Goal: Task Accomplishment & Management: Use online tool/utility

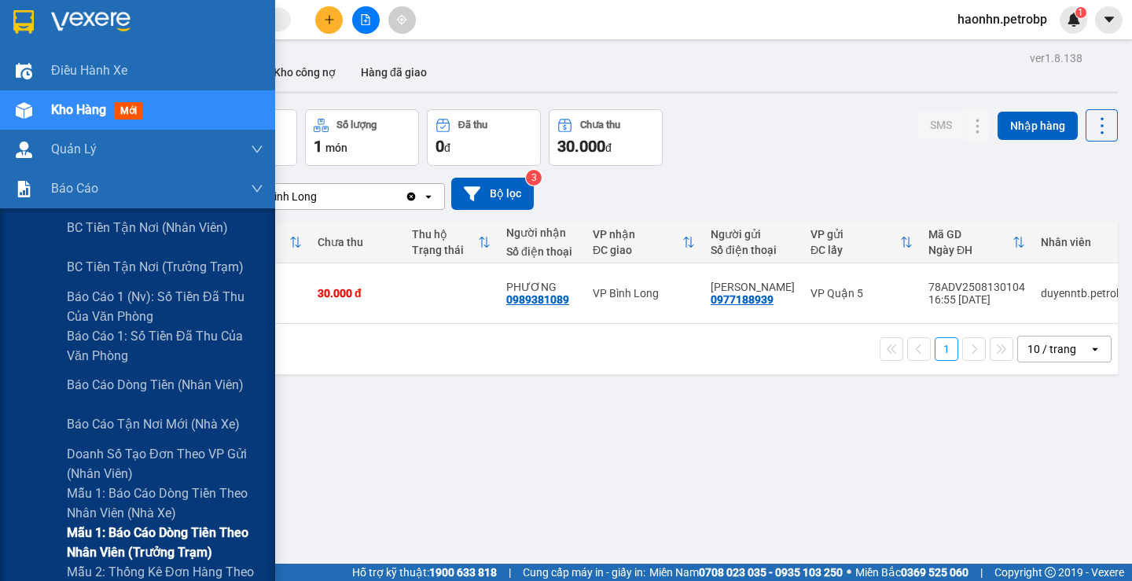
click at [195, 541] on span "Mẫu 1: Báo cáo dòng tiền theo nhân viên (trưởng trạm)" at bounding box center [165, 542] width 197 height 39
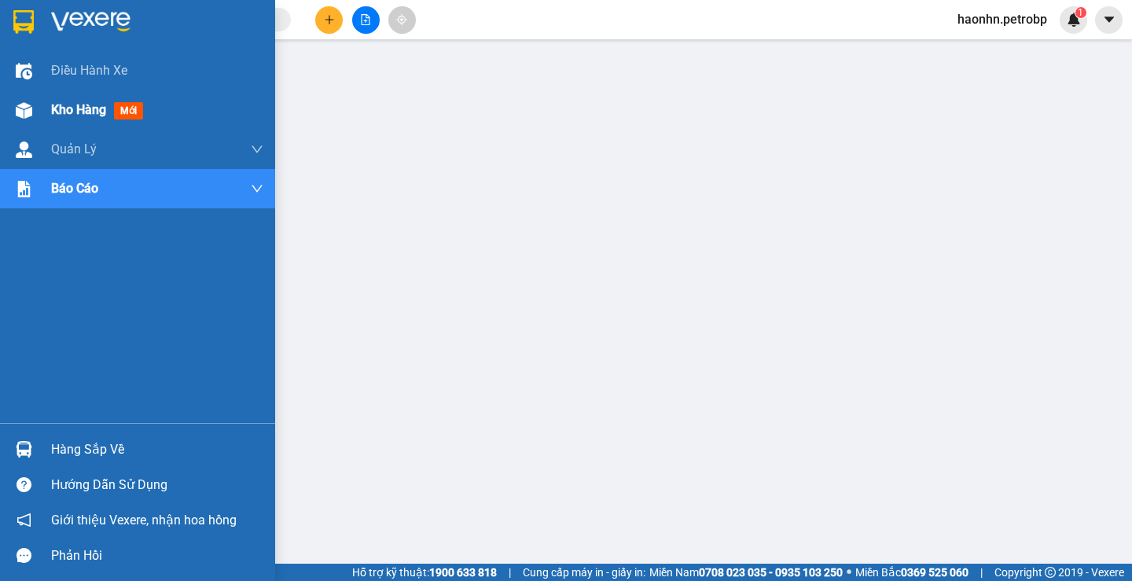
click at [37, 117] on div at bounding box center [24, 111] width 28 height 28
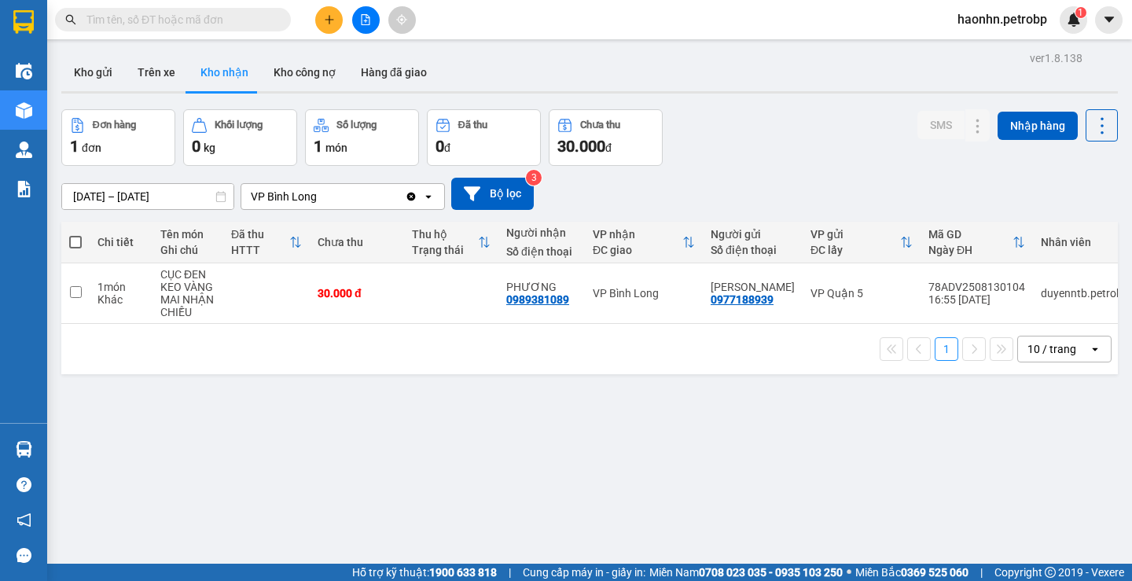
click at [174, 17] on input "text" at bounding box center [179, 19] width 186 height 17
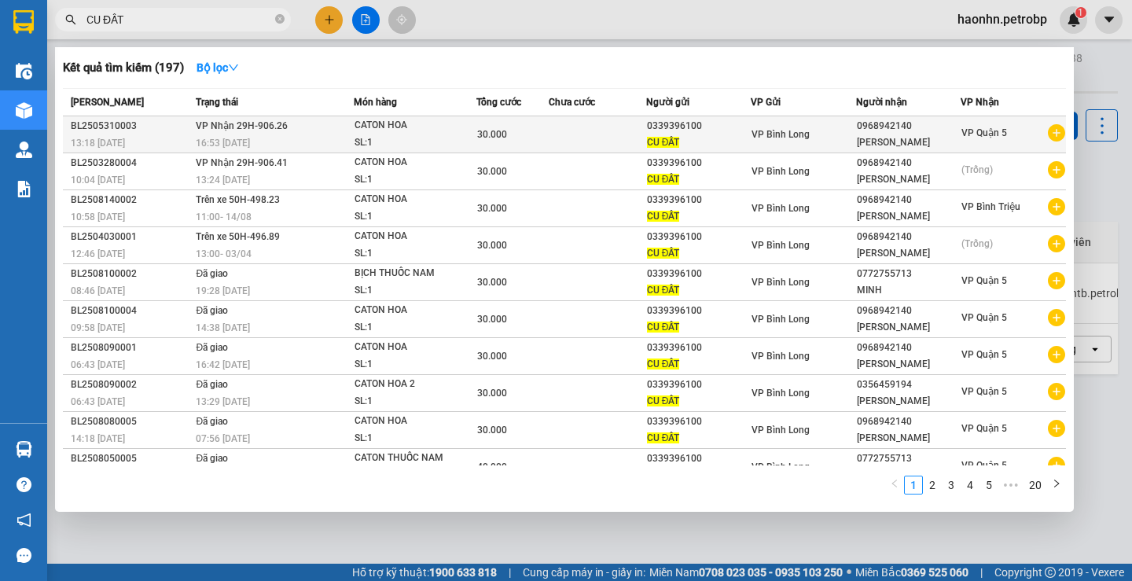
type input "CU ĐẤT"
click at [1053, 137] on icon "plus-circle" at bounding box center [1056, 132] width 17 height 17
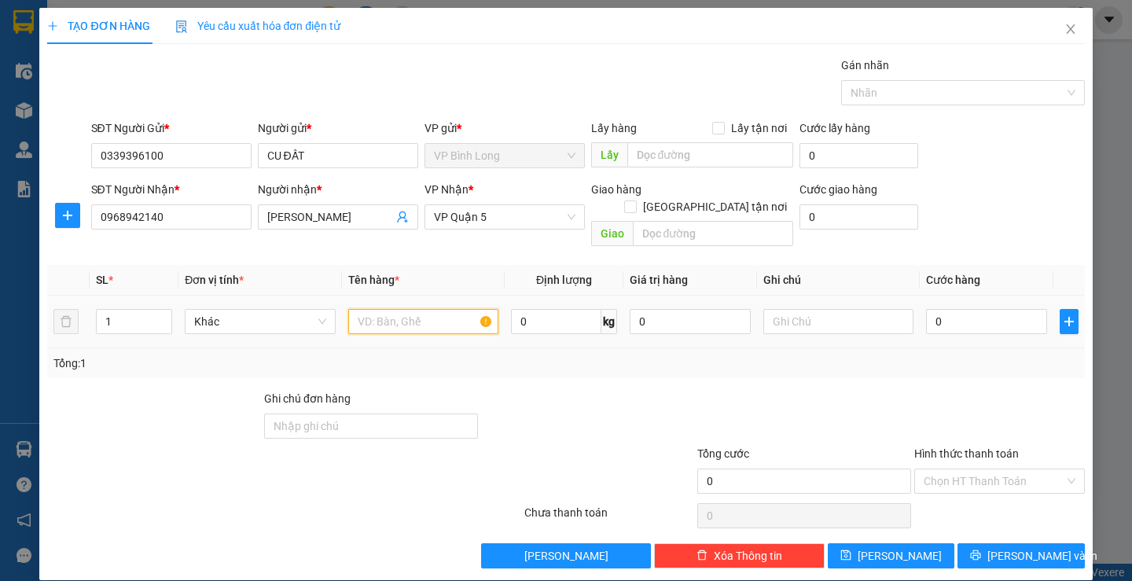
click at [426, 309] on input "text" at bounding box center [423, 321] width 150 height 25
type input "CATON HOA"
click at [934, 311] on input "0" at bounding box center [986, 321] width 121 height 25
type input "4"
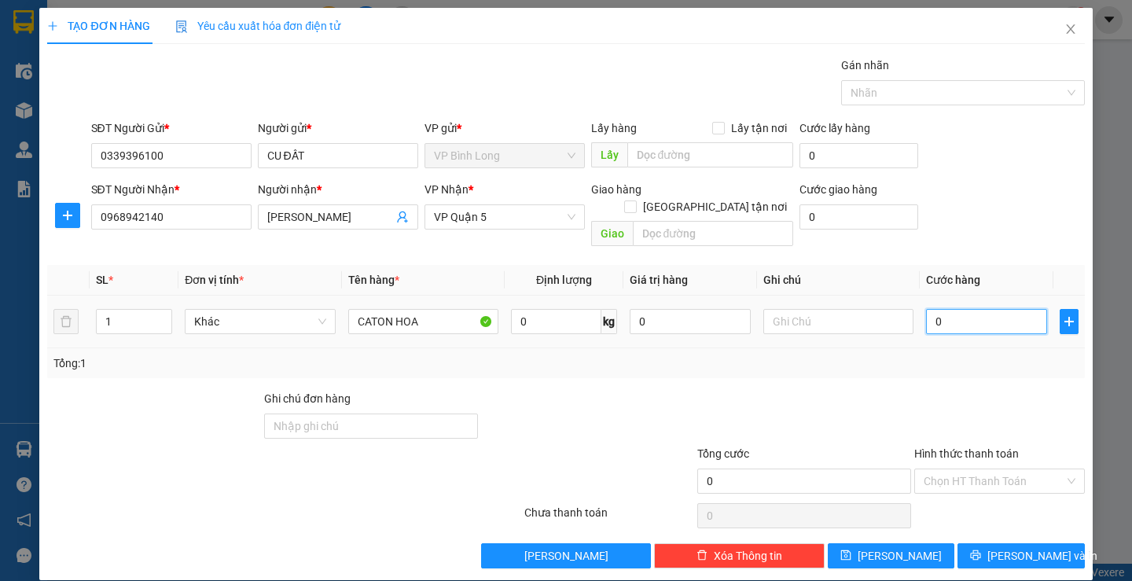
type input "4"
type input "40"
type input "400"
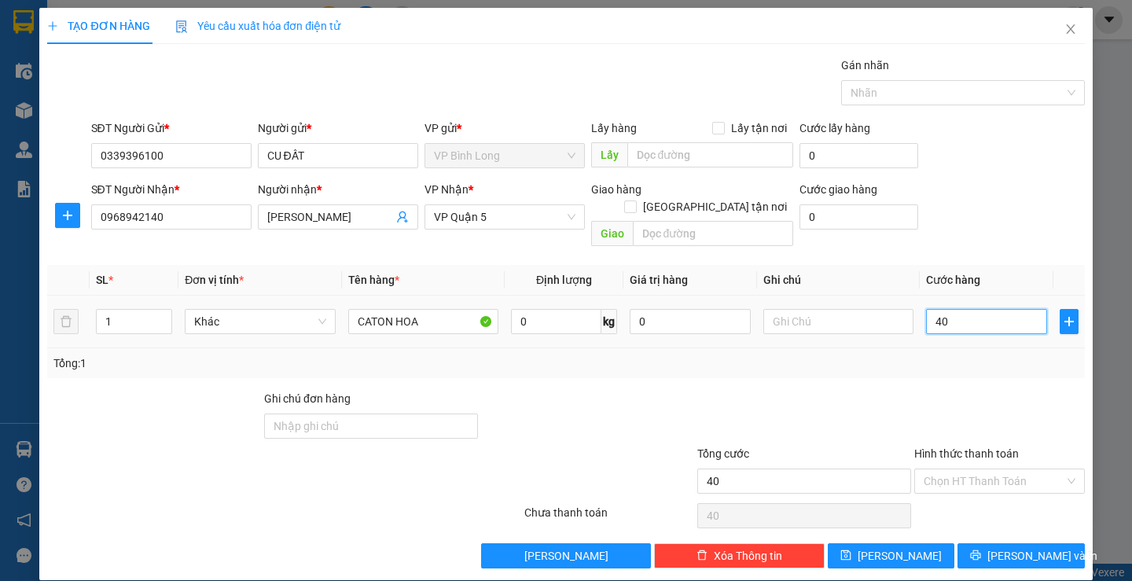
type input "400"
type input "4.000"
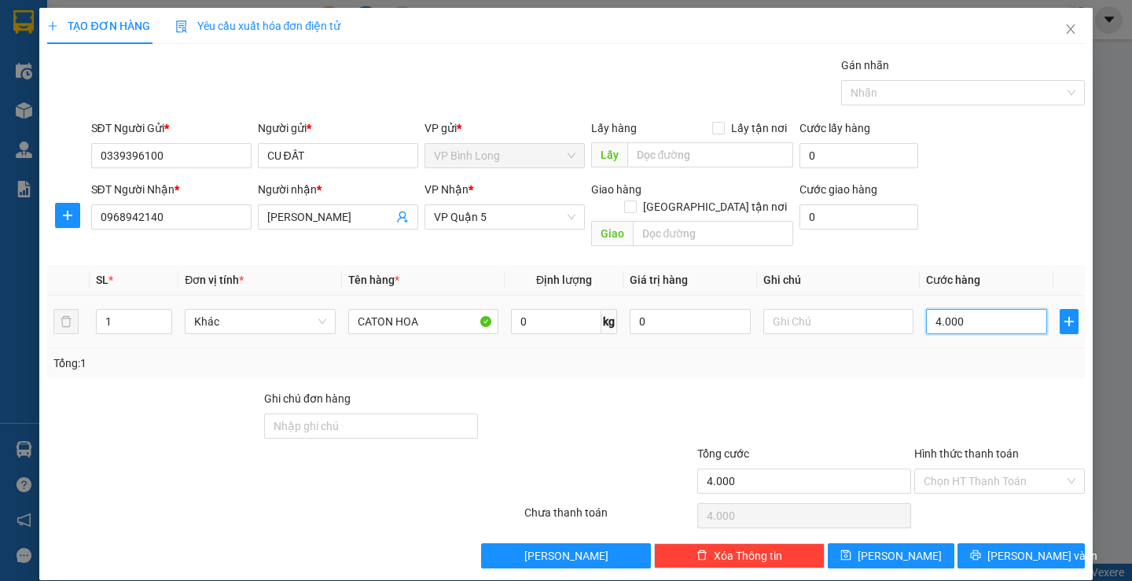
type input "40.000"
drag, startPoint x: 1003, startPoint y: 496, endPoint x: 995, endPoint y: 465, distance: 31.5
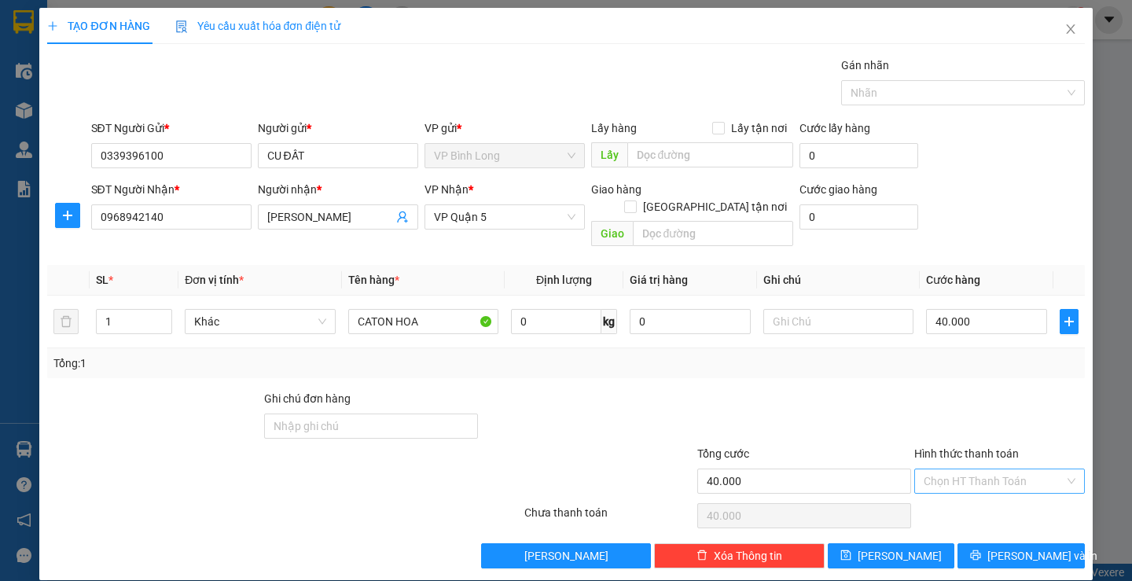
click at [1003, 500] on div "Chọn HT Thanh Toán" at bounding box center [1000, 515] width 174 height 31
click at [995, 469] on input "Hình thức thanh toán" at bounding box center [994, 481] width 141 height 24
click at [968, 359] on div "Tại văn phòng" at bounding box center [989, 356] width 149 height 17
type input "0"
click at [1028, 547] on span "[PERSON_NAME] và In" at bounding box center [1043, 555] width 110 height 17
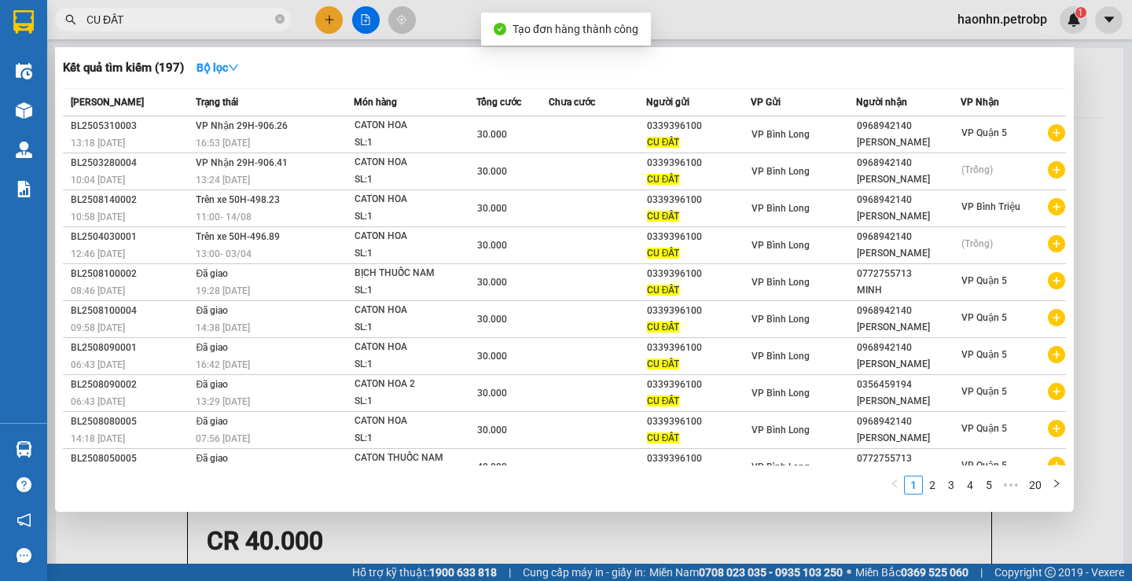
click at [1046, 543] on div at bounding box center [566, 290] width 1132 height 581
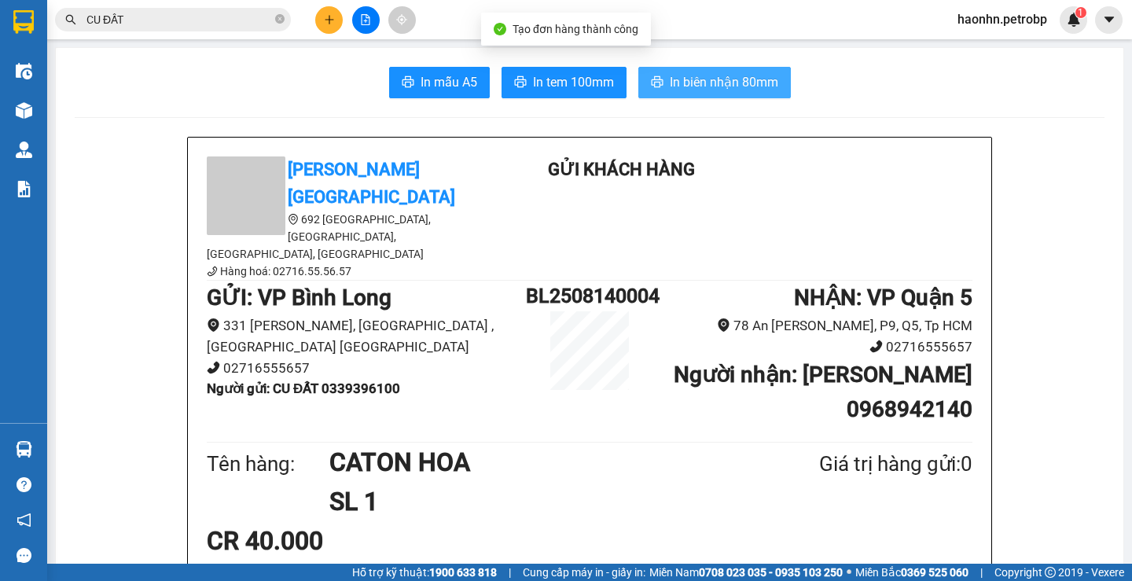
click at [677, 75] on span "In biên nhận 80mm" at bounding box center [724, 82] width 109 height 20
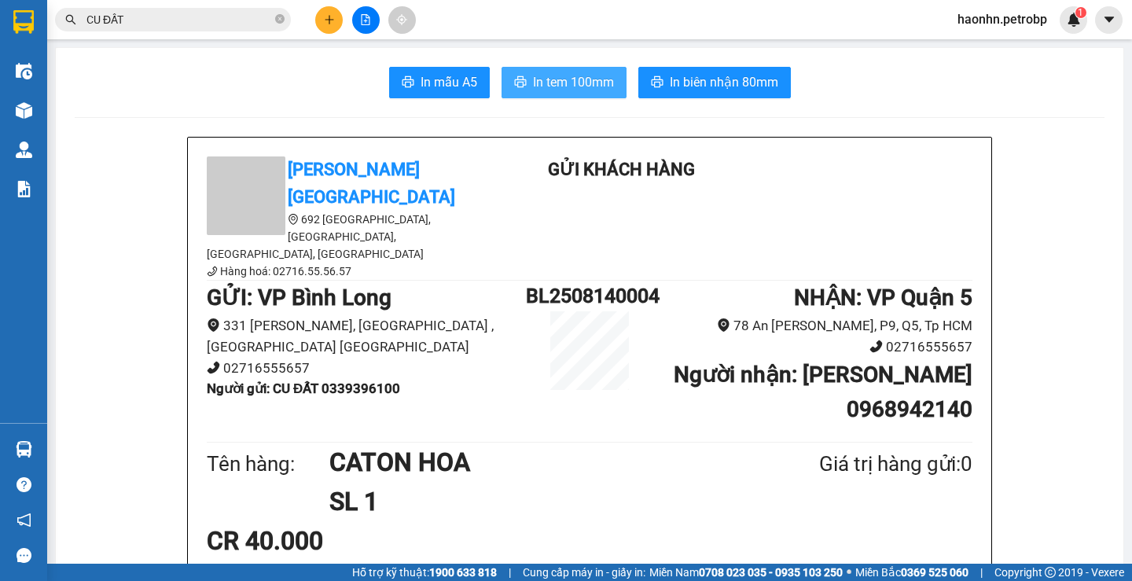
click at [573, 90] on span "In tem 100mm" at bounding box center [573, 82] width 81 height 20
click at [274, 22] on span "CU ĐẤT" at bounding box center [173, 20] width 236 height 24
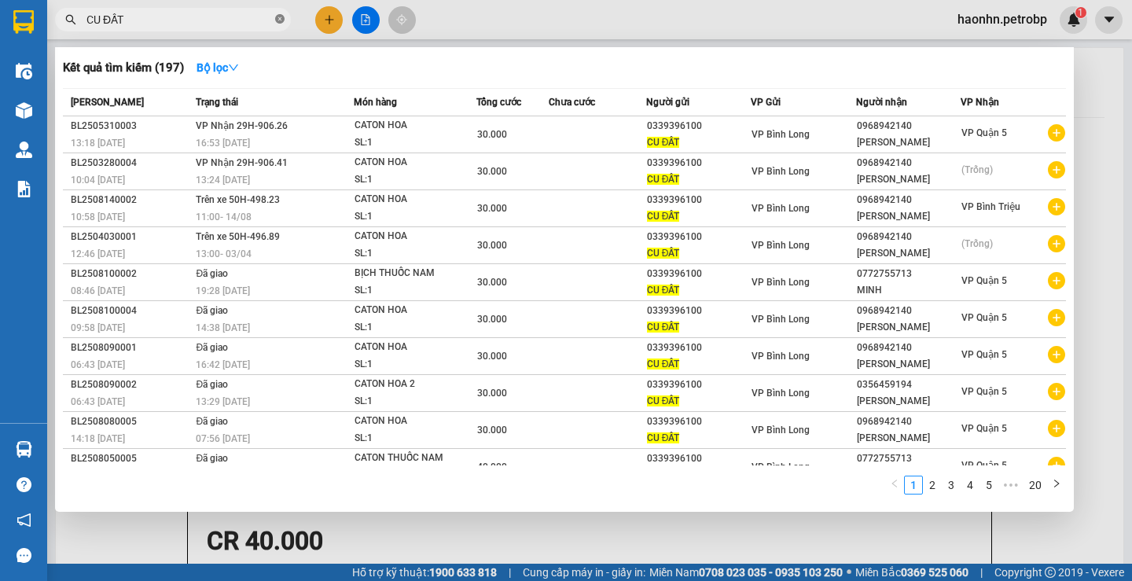
click at [277, 22] on icon "close-circle" at bounding box center [279, 18] width 9 height 9
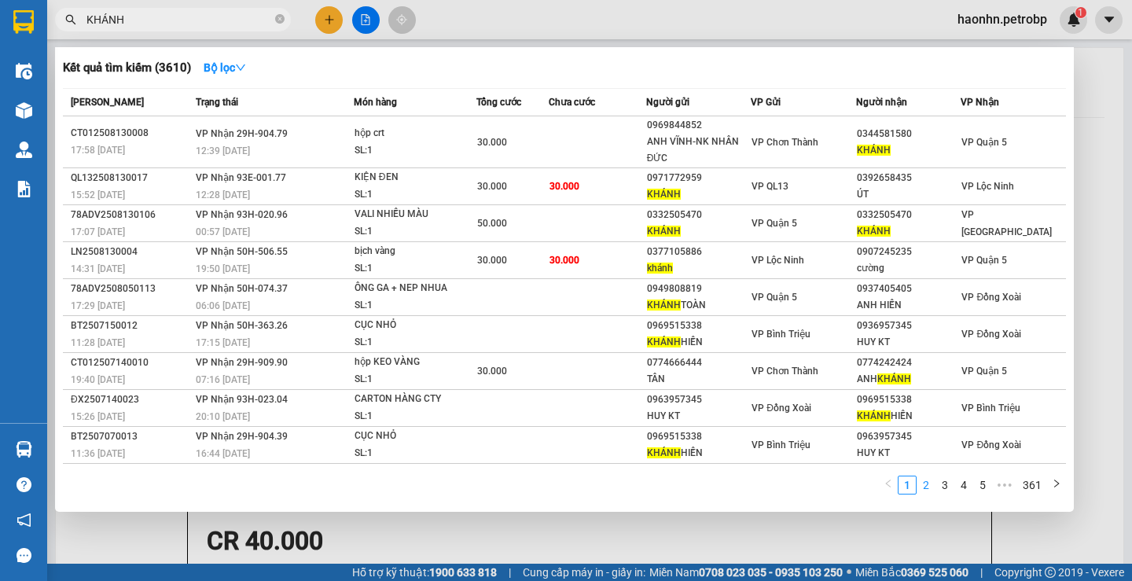
type input "KHÁNH"
click at [933, 480] on link "2" at bounding box center [926, 484] width 17 height 17
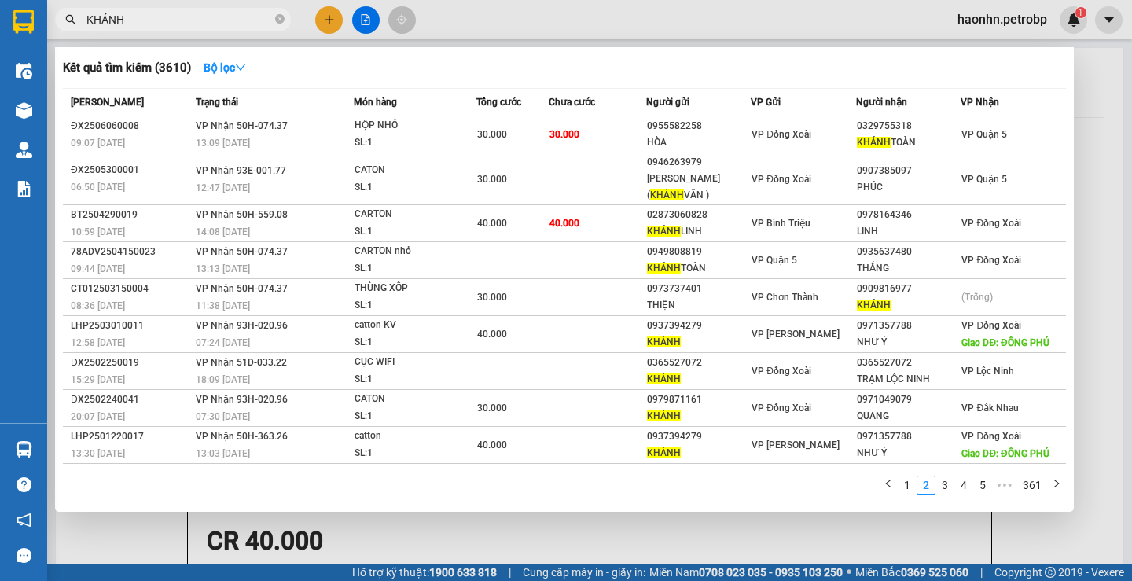
click at [178, 21] on input "KHÁNH" at bounding box center [179, 19] width 186 height 17
click at [326, 20] on div at bounding box center [566, 290] width 1132 height 581
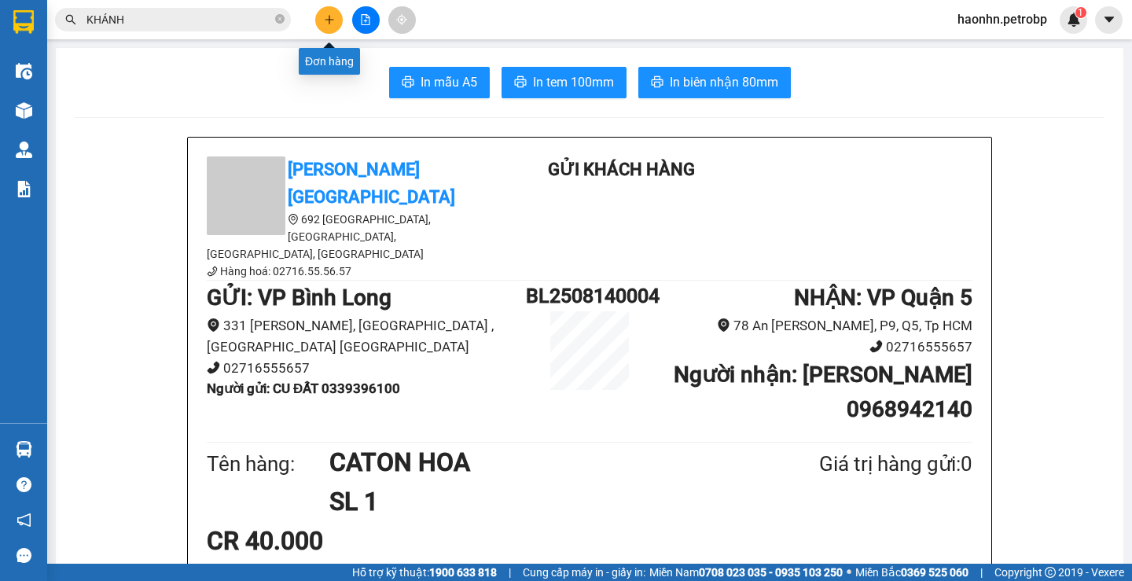
click at [340, 20] on button at bounding box center [329, 20] width 28 height 28
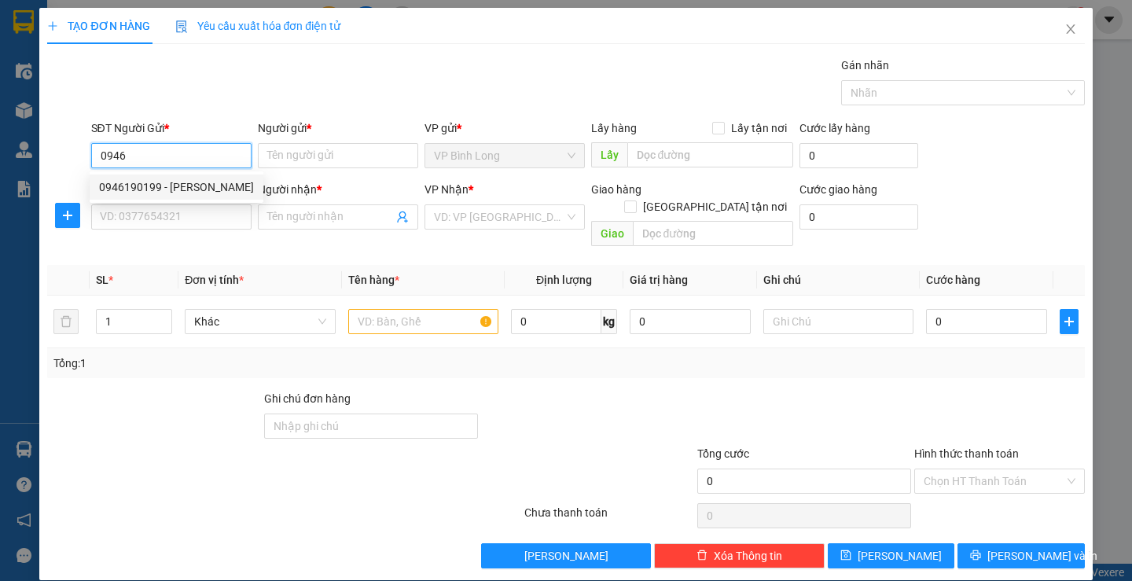
click at [136, 191] on div "0946190199 - [PERSON_NAME]" at bounding box center [176, 186] width 155 height 17
type input "0946190199"
type input "KHÁNH"
type input "0353732767"
type input "DUY"
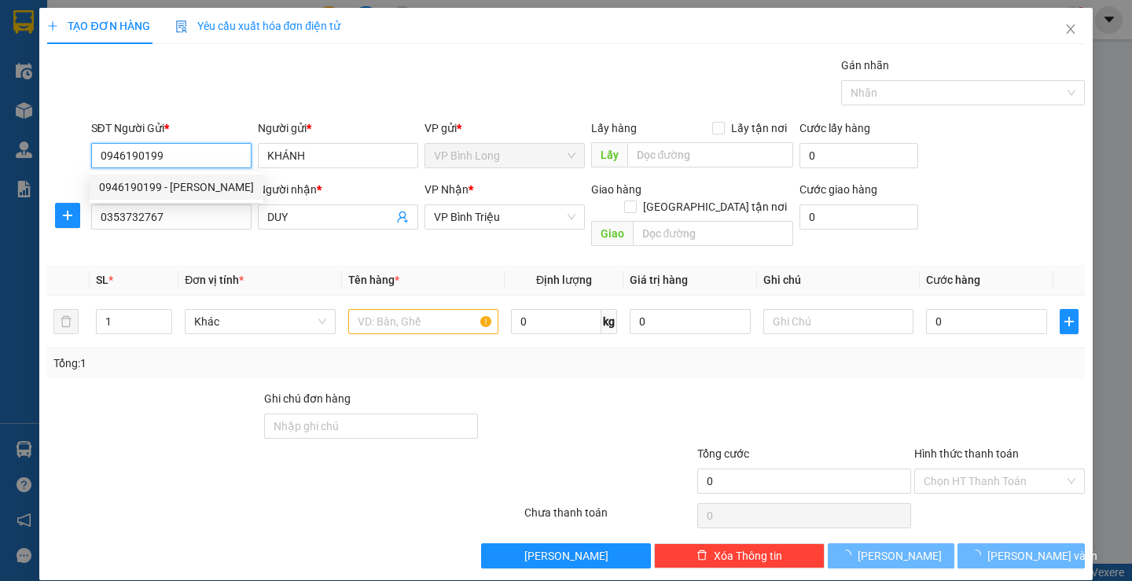
type input "350.000"
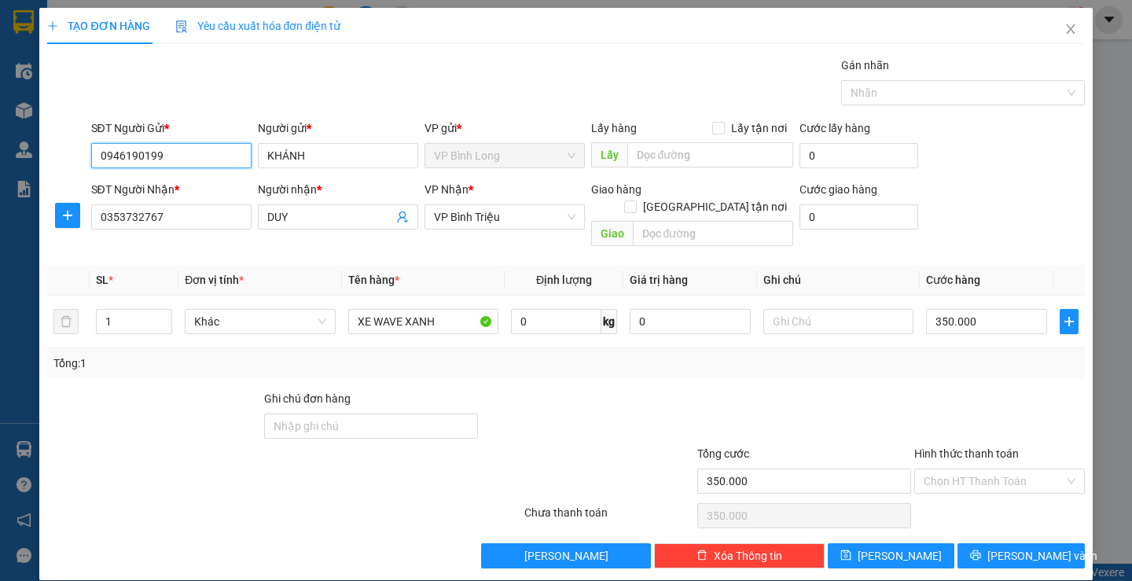
type input "0946190199"
click at [193, 234] on div "SĐT Người Nhận * 0353732767" at bounding box center [171, 208] width 160 height 55
click at [187, 222] on input "0353732767" at bounding box center [171, 216] width 160 height 25
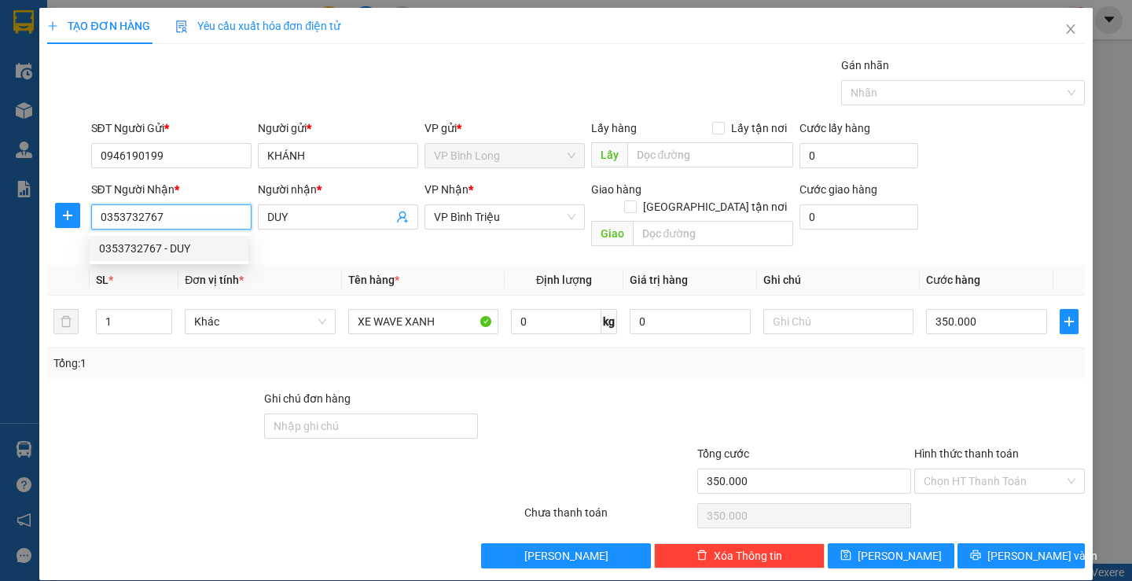
click at [229, 214] on input "0353732767" at bounding box center [171, 216] width 160 height 25
click at [222, 256] on div "0987969154 - PHÚC" at bounding box center [169, 248] width 140 height 17
type input "0987969154"
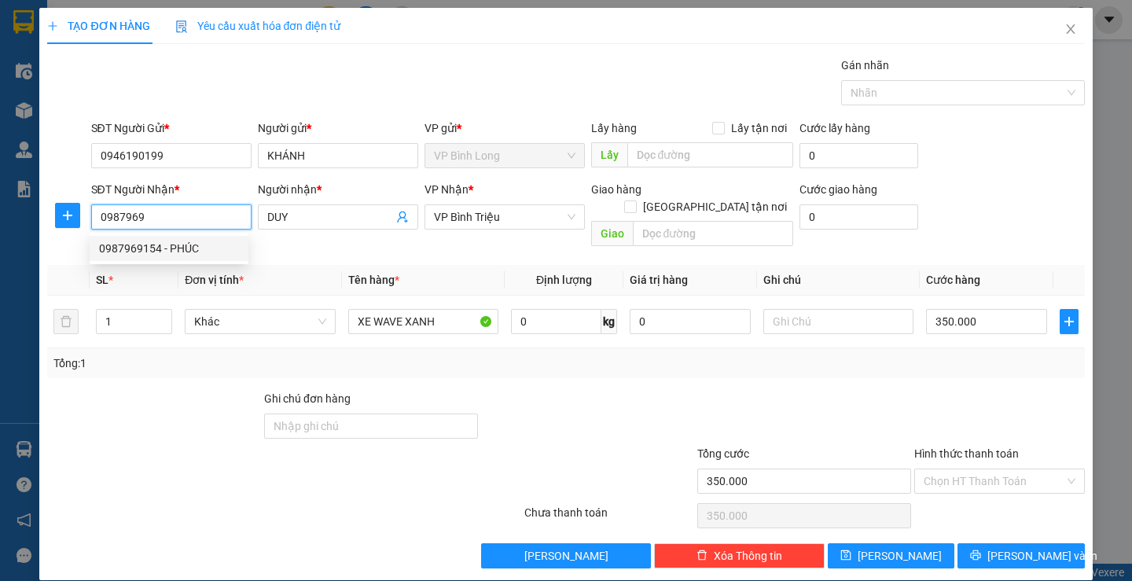
type input "PHÚC"
type input "40.000"
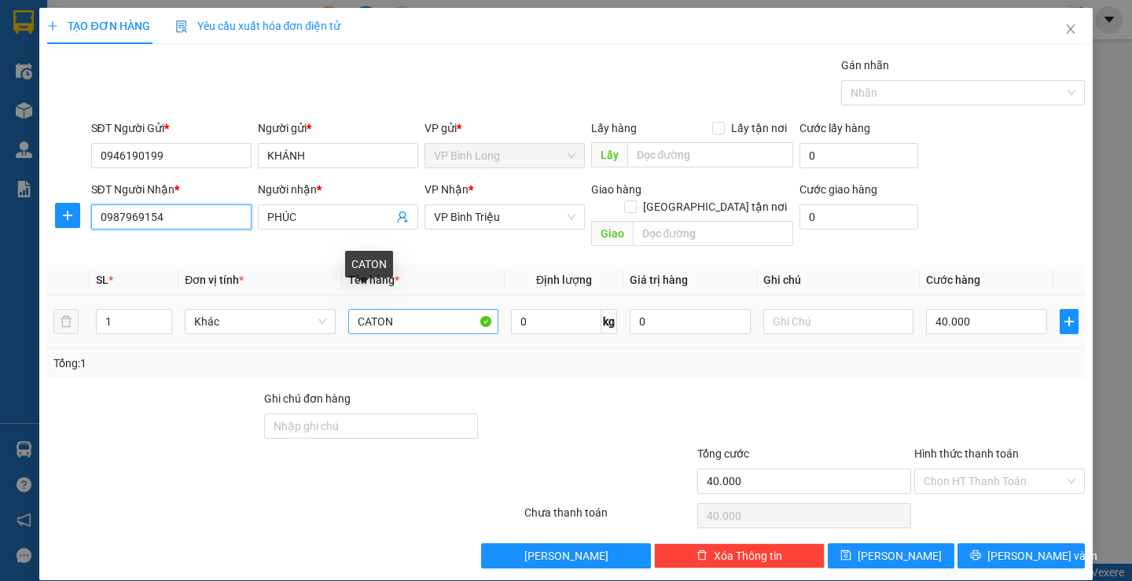
type input "0987969154"
click at [440, 309] on input "CATON" at bounding box center [423, 321] width 150 height 25
type input "CATON ĐEN"
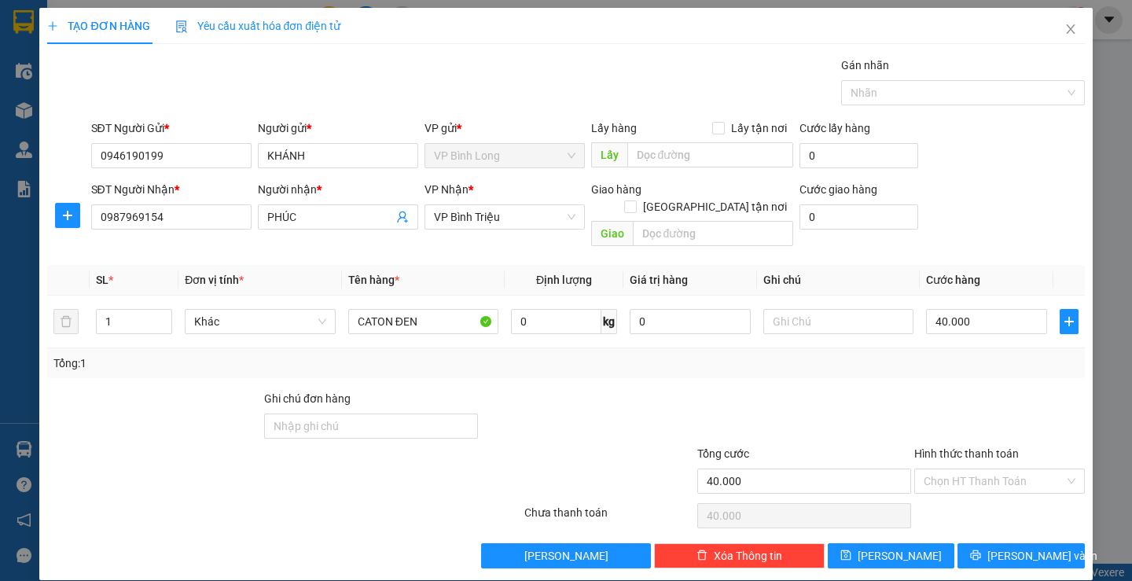
click at [1013, 445] on div "Hình thức thanh toán" at bounding box center [999, 457] width 171 height 24
click at [992, 469] on input "Hình thức thanh toán" at bounding box center [994, 481] width 141 height 24
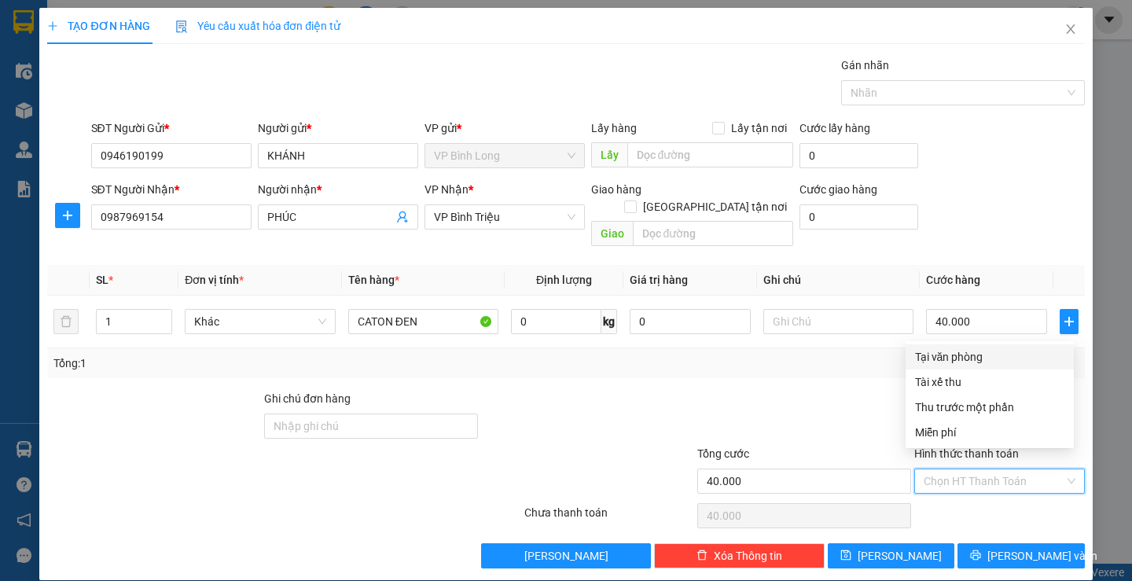
click at [981, 354] on div "Tại văn phòng" at bounding box center [989, 356] width 149 height 17
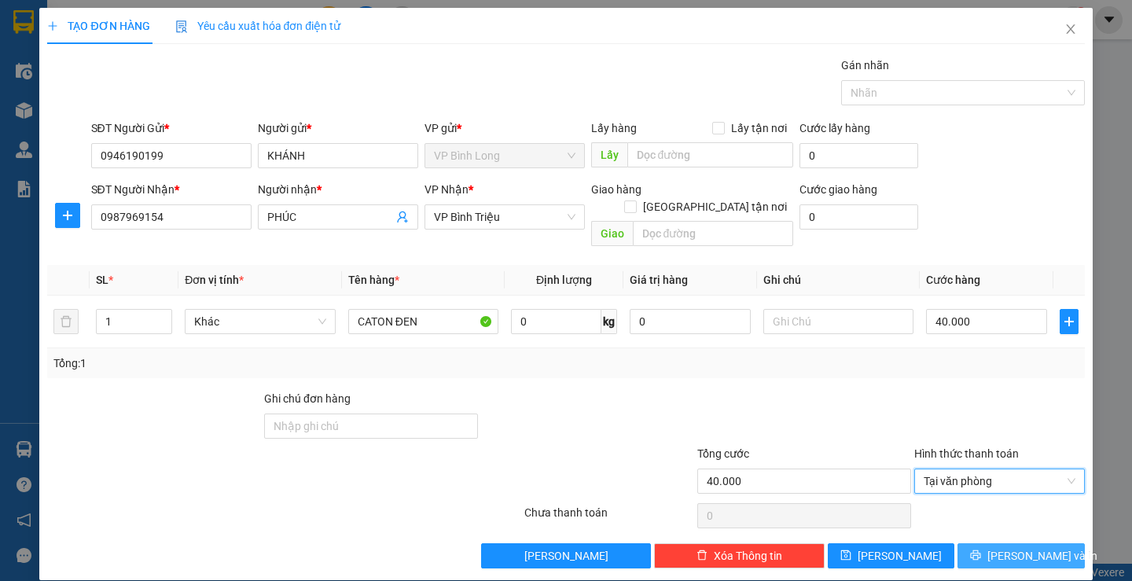
click at [1000, 547] on span "[PERSON_NAME] và In" at bounding box center [1043, 555] width 110 height 17
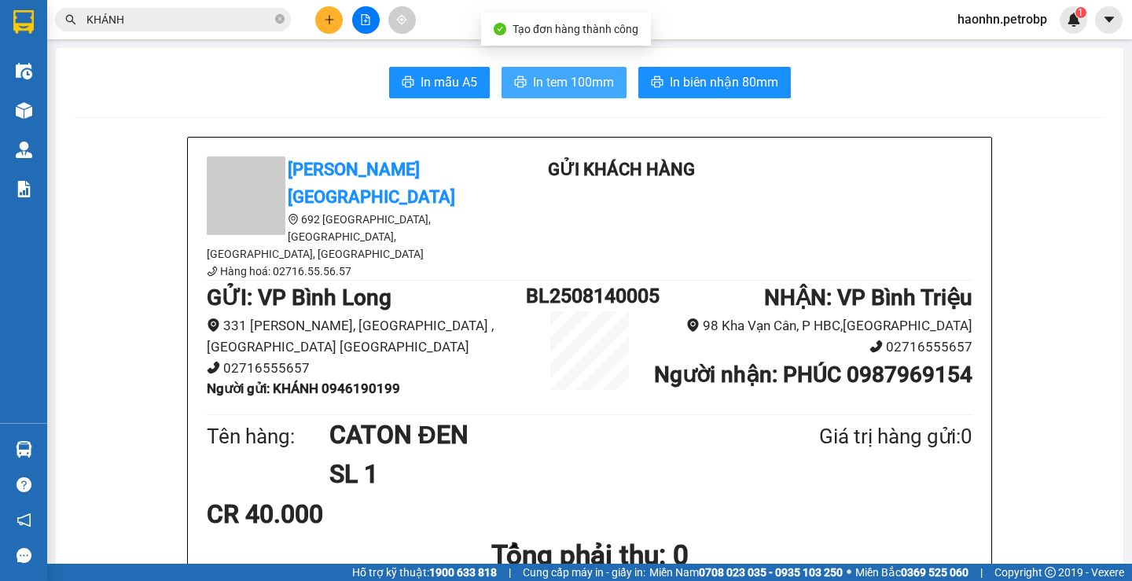
click at [546, 90] on span "In tem 100mm" at bounding box center [573, 82] width 81 height 20
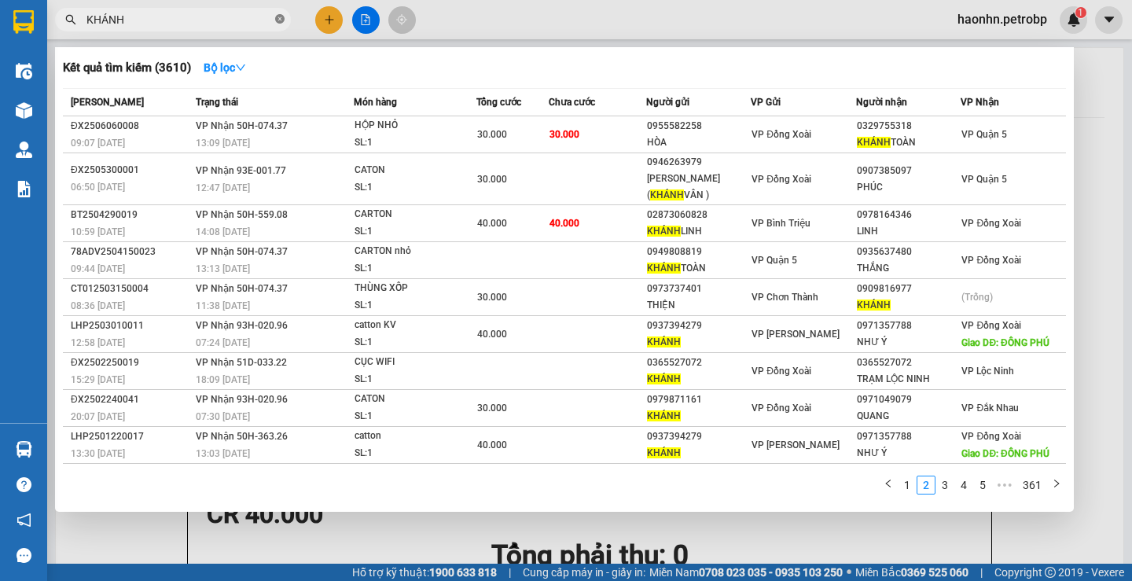
click at [283, 16] on icon "close-circle" at bounding box center [279, 18] width 9 height 9
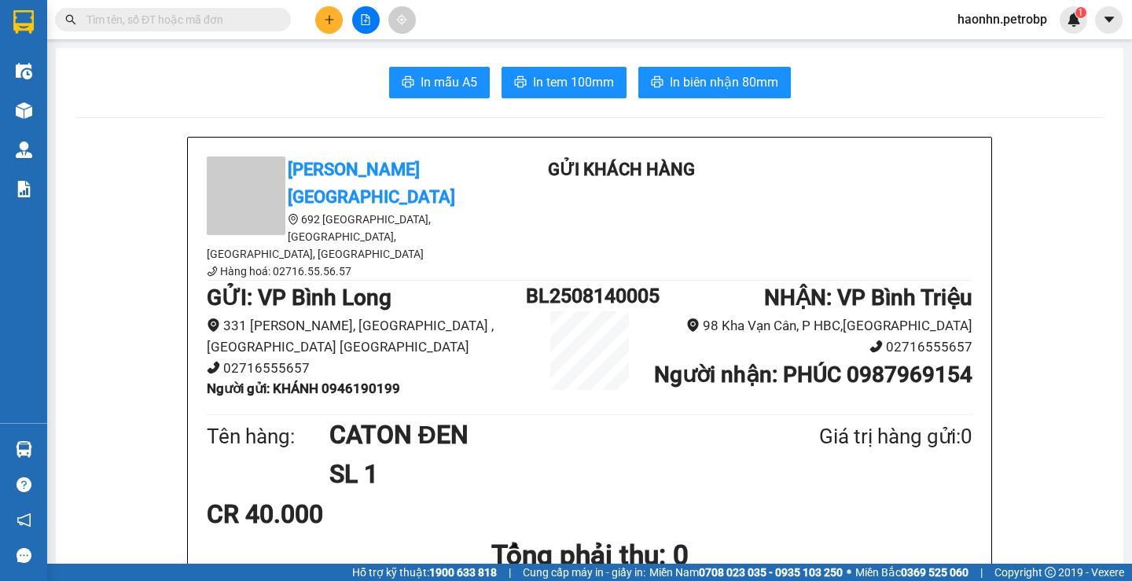
click at [279, 20] on span at bounding box center [279, 19] width 9 height 17
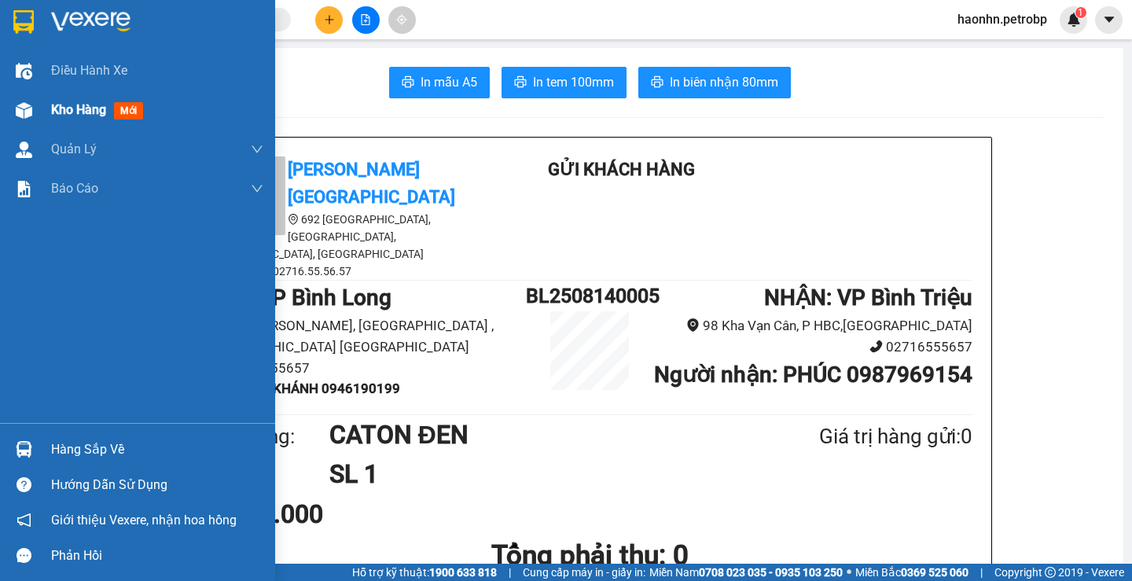
click at [41, 120] on div "Kho hàng mới" at bounding box center [137, 109] width 275 height 39
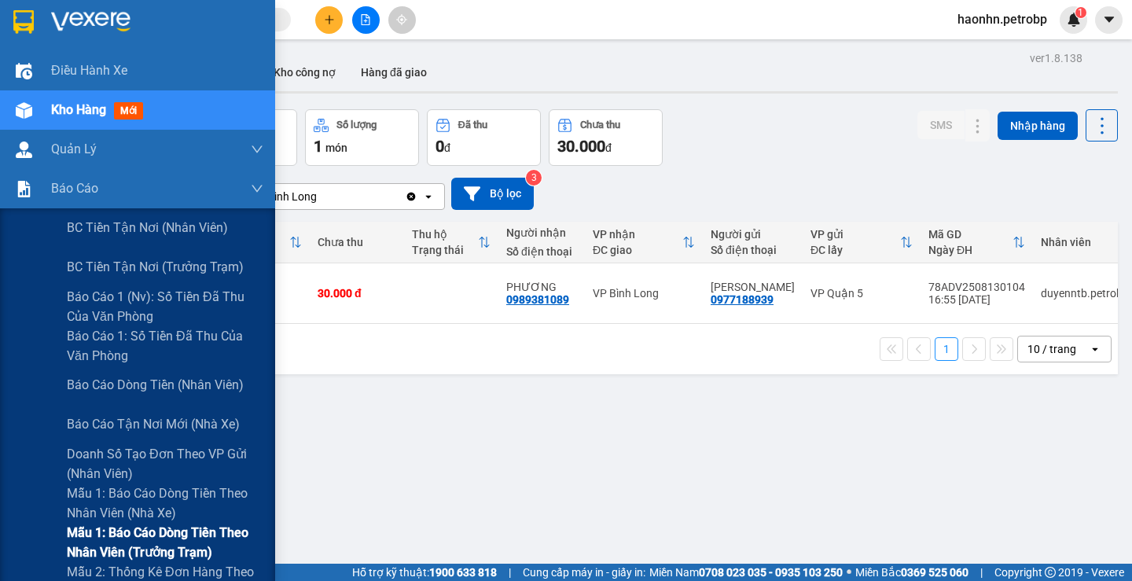
click at [175, 530] on span "Mẫu 1: Báo cáo dòng tiền theo nhân viên (trưởng trạm)" at bounding box center [165, 542] width 197 height 39
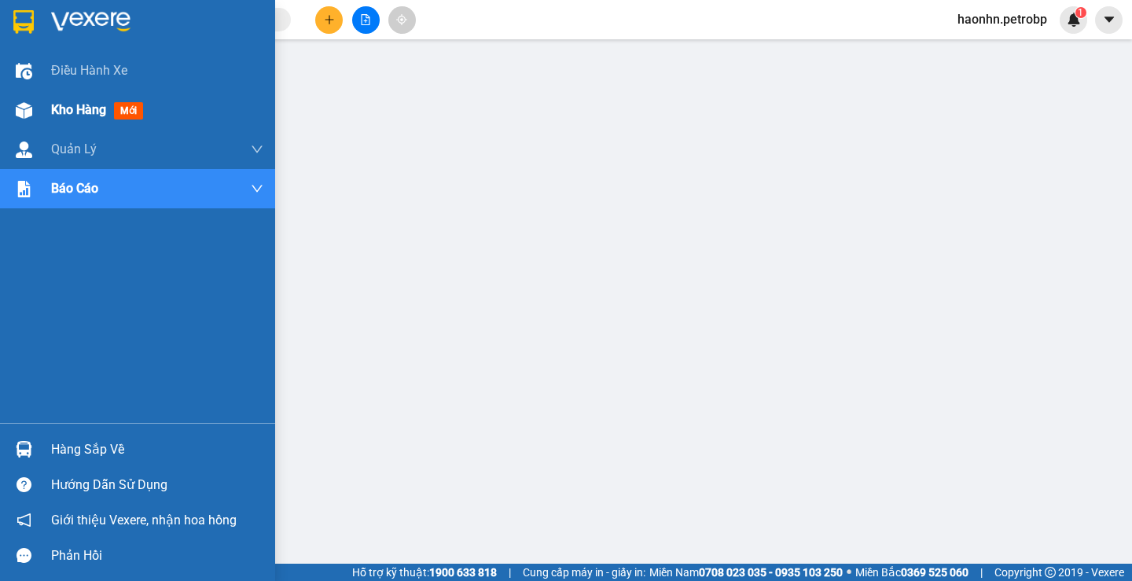
click at [88, 113] on span "Kho hàng" at bounding box center [78, 109] width 55 height 15
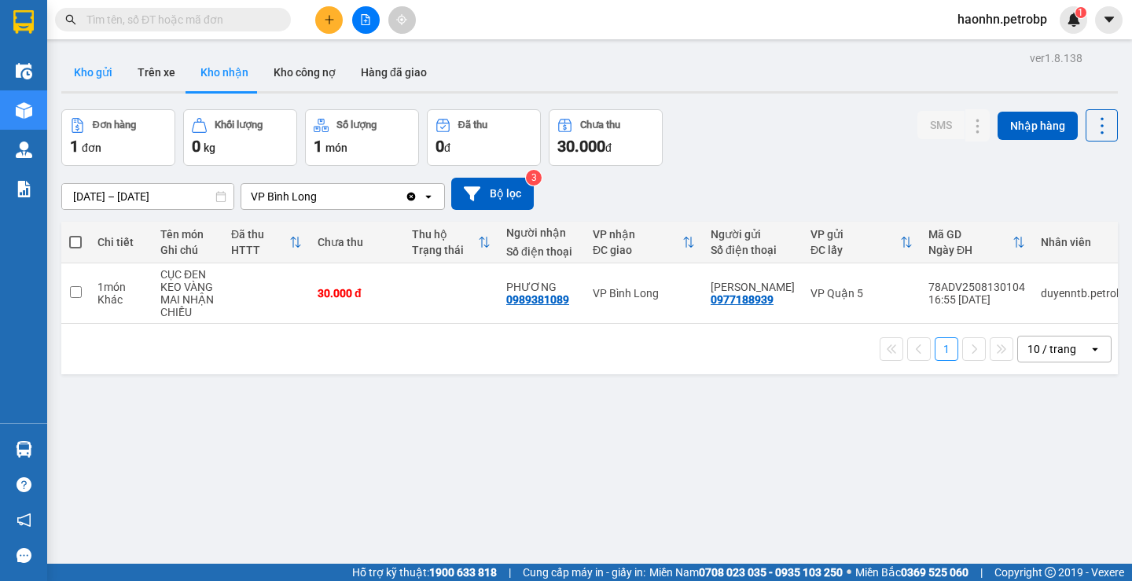
click at [116, 76] on button "Kho gửi" at bounding box center [93, 72] width 64 height 38
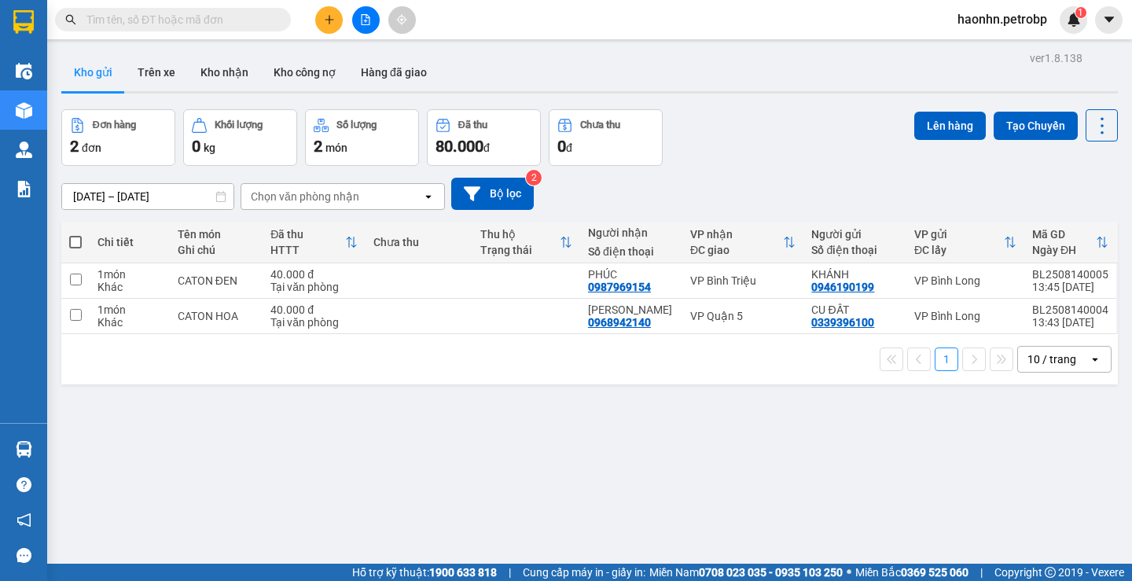
click at [646, 441] on div "ver 1.8.138 Kho gửi Trên xe Kho nhận Kho công nợ Hàng đã giao Đơn hàng 2 đơn Kh…" at bounding box center [589, 337] width 1069 height 581
click at [522, 294] on td at bounding box center [527, 280] width 108 height 35
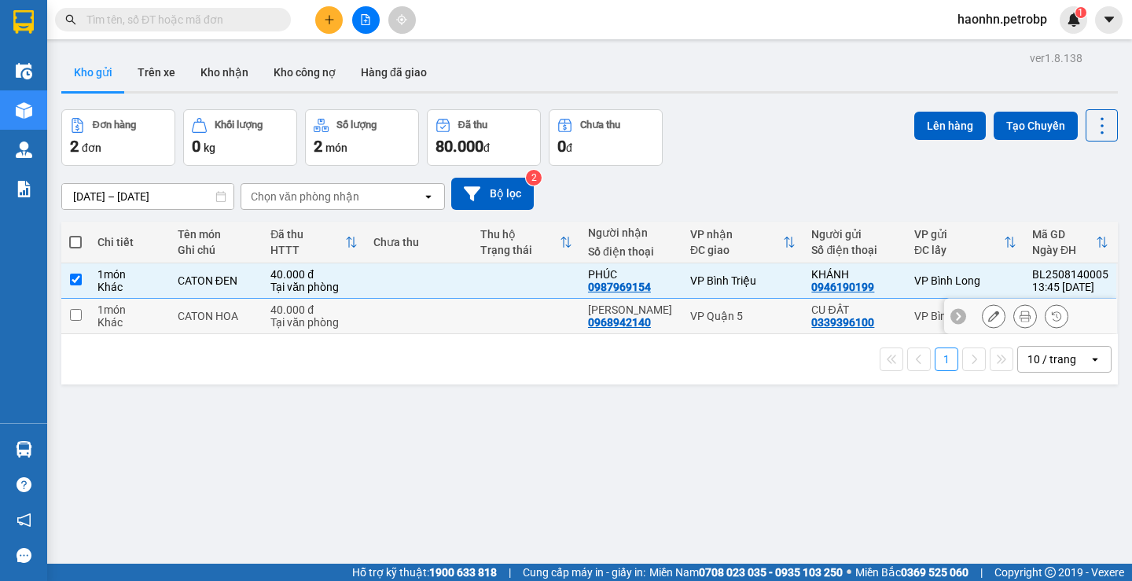
click at [521, 319] on td at bounding box center [527, 316] width 108 height 35
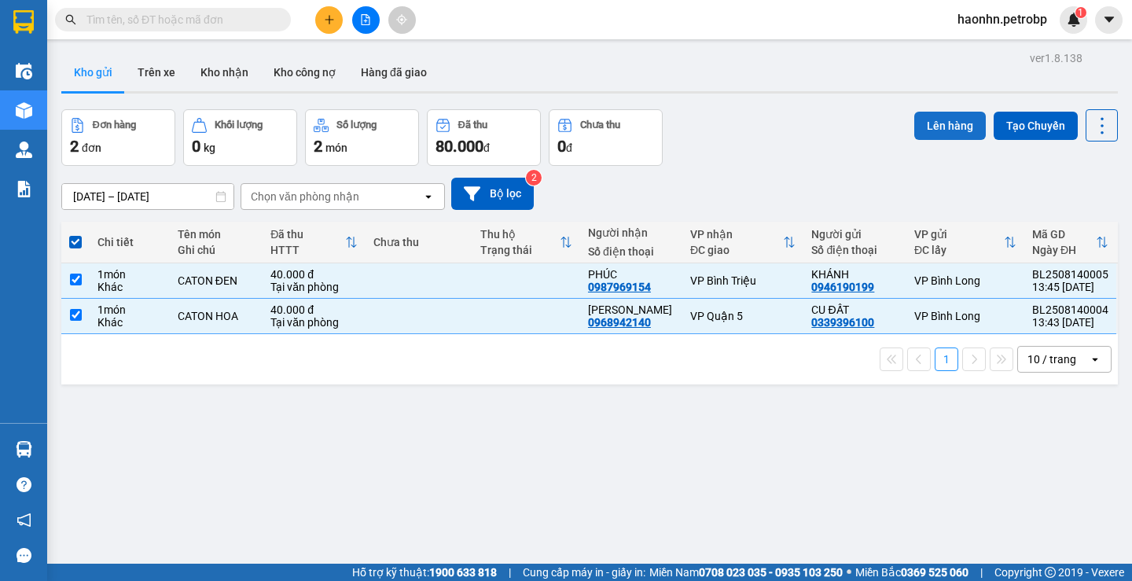
click at [922, 116] on button "Lên hàng" at bounding box center [950, 126] width 72 height 28
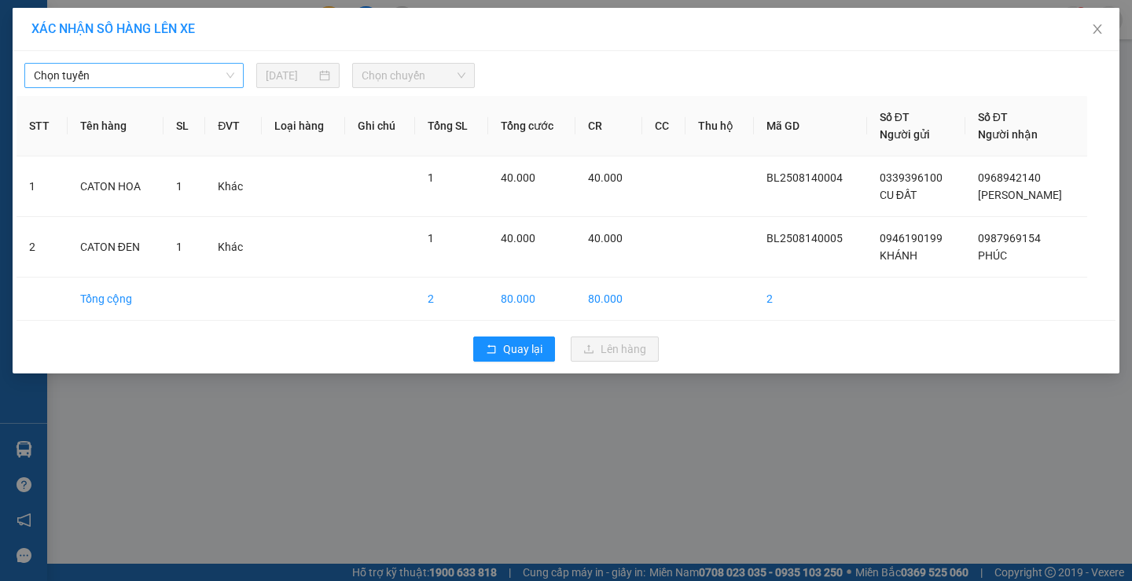
click at [230, 83] on span "Chọn tuyến" at bounding box center [134, 76] width 201 height 24
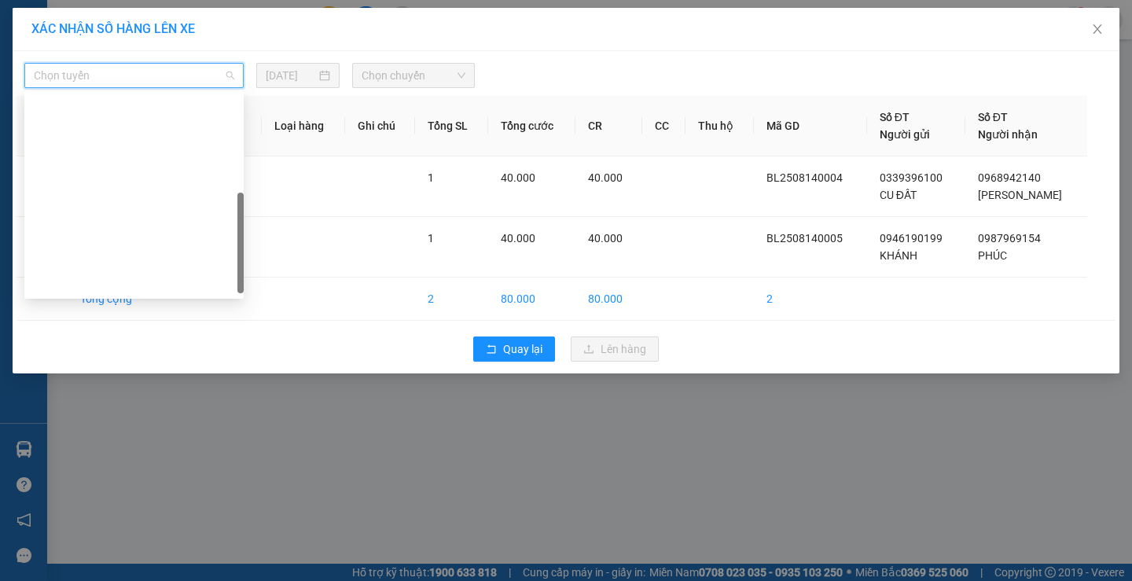
click at [121, 551] on div "[PERSON_NAME][GEOGRAPHIC_DATA]" at bounding box center [134, 559] width 201 height 17
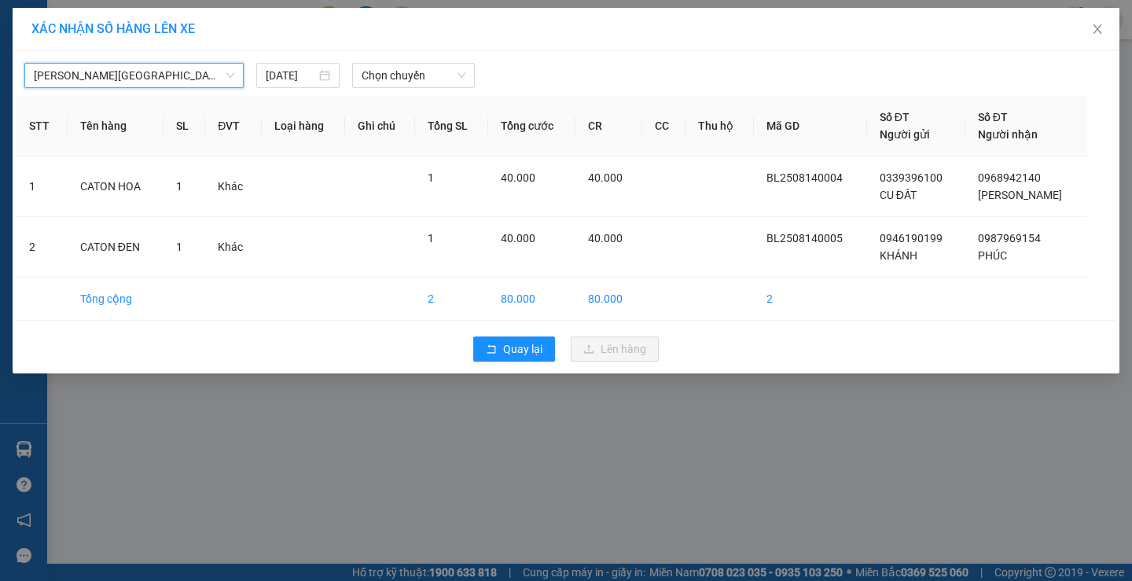
click at [442, 90] on div "[GEOGRAPHIC_DATA] - [GEOGRAPHIC_DATA][PERSON_NAME][GEOGRAPHIC_DATA] [DATE] Chọn…" at bounding box center [566, 212] width 1107 height 322
click at [442, 86] on span "Chọn chuyến" at bounding box center [414, 76] width 104 height 24
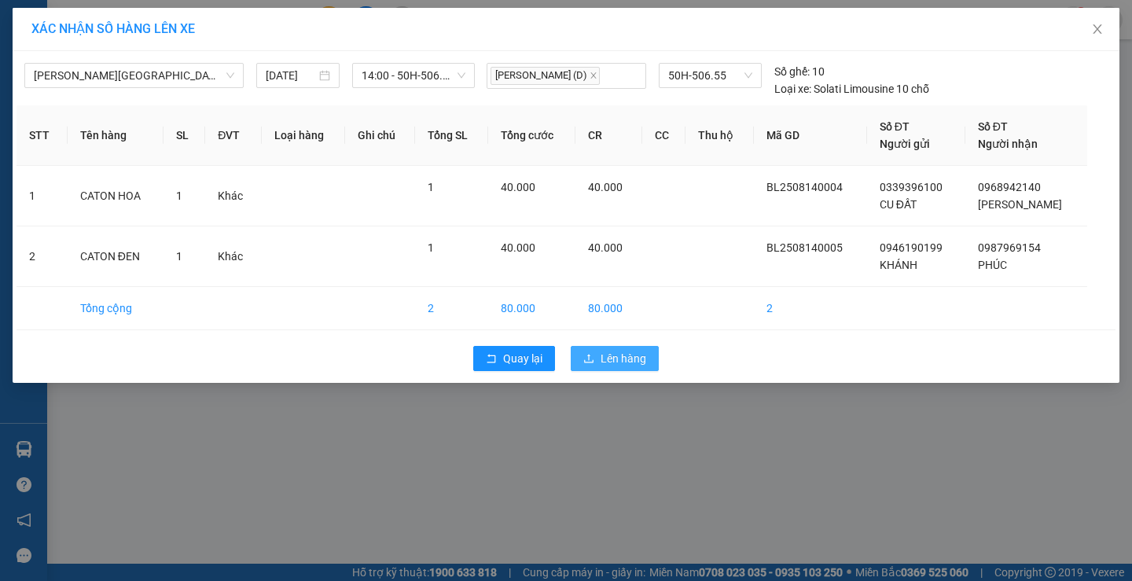
click at [621, 349] on button "Lên hàng" at bounding box center [615, 358] width 88 height 25
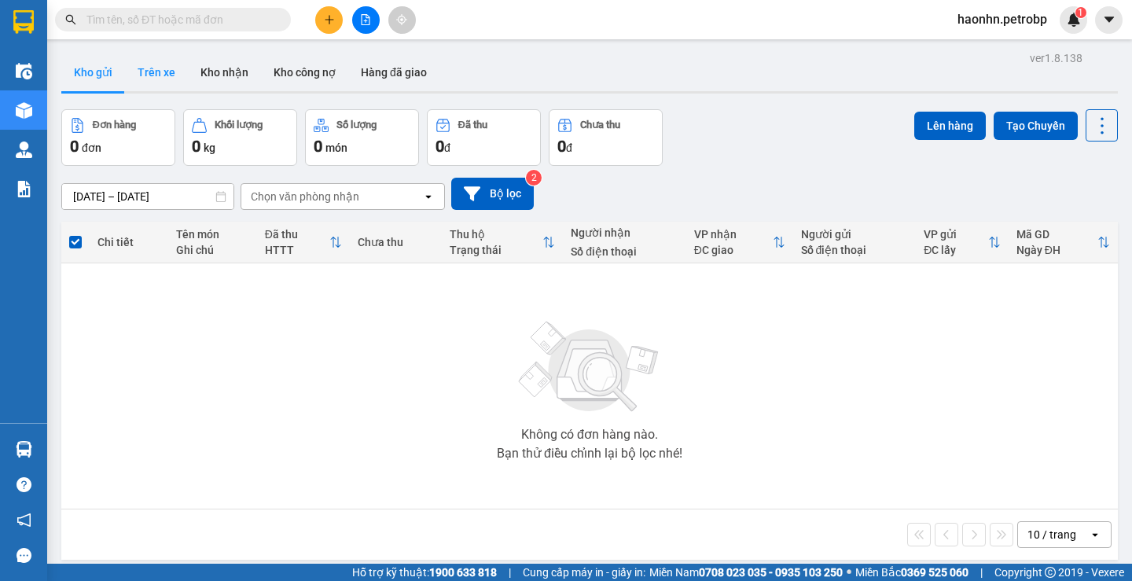
click at [127, 64] on button "Trên xe" at bounding box center [156, 72] width 63 height 38
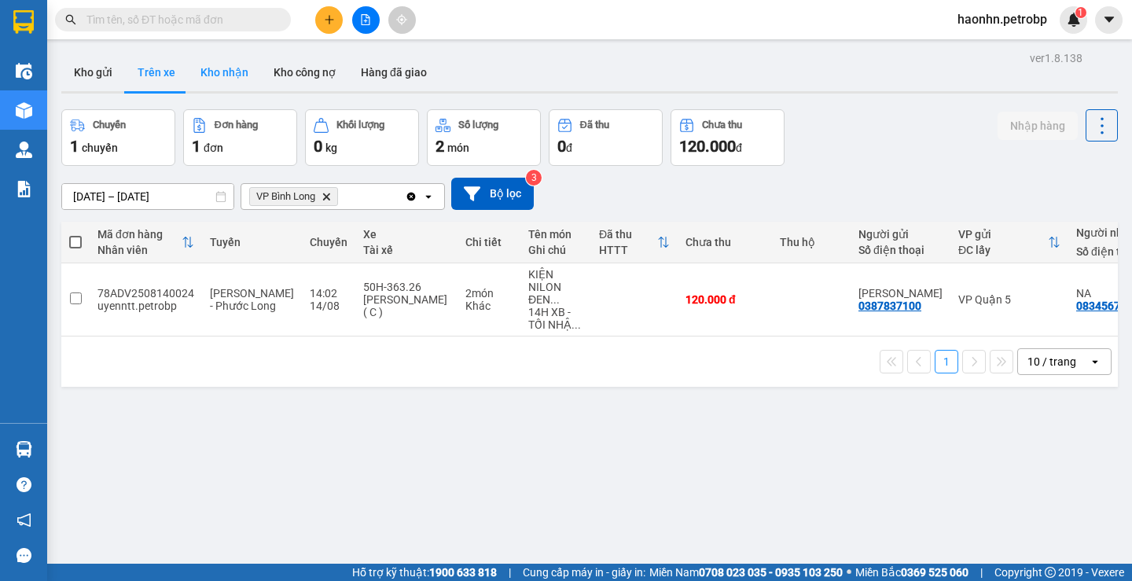
click at [208, 71] on button "Kho nhận" at bounding box center [224, 72] width 73 height 38
type input "[DATE] – [DATE]"
